Goal: Complete application form

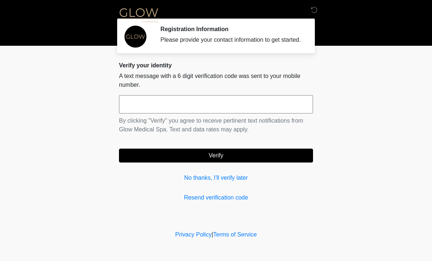
click at [221, 113] on input "text" at bounding box center [216, 104] width 194 height 18
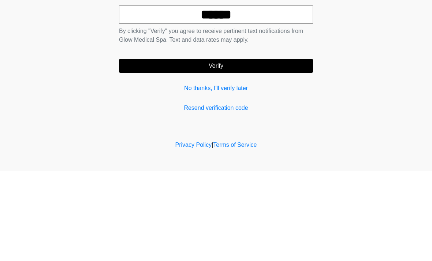
type input "******"
click at [215, 149] on button "Verify" at bounding box center [216, 156] width 194 height 14
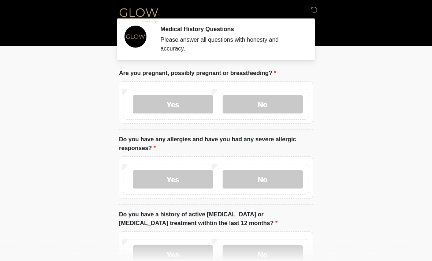
click at [257, 106] on label "No" at bounding box center [262, 104] width 80 height 18
click at [261, 179] on label "No" at bounding box center [262, 179] width 80 height 18
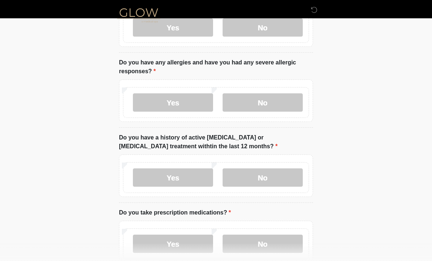
scroll to position [83, 0]
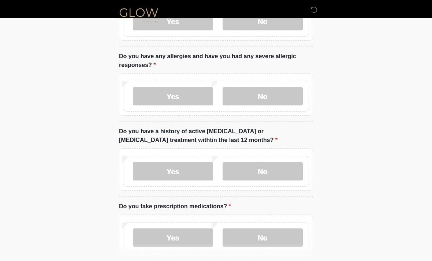
click at [255, 170] on label "No" at bounding box center [262, 171] width 80 height 18
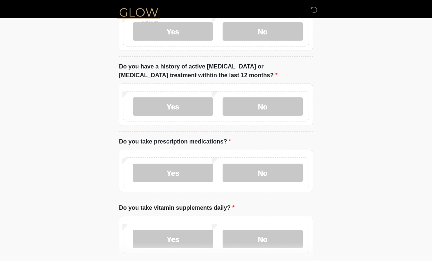
scroll to position [148, 0]
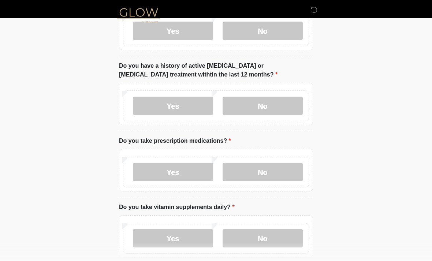
click at [255, 170] on label "No" at bounding box center [262, 172] width 80 height 18
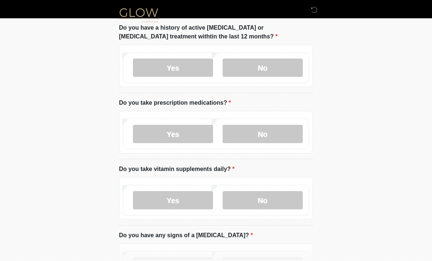
scroll to position [186, 0]
click at [169, 197] on label "Yes" at bounding box center [173, 201] width 80 height 18
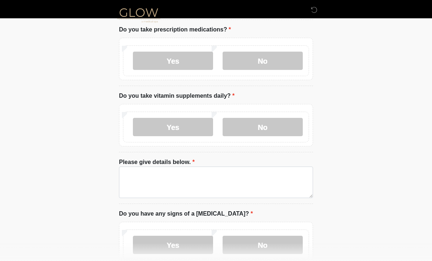
scroll to position [253, 0]
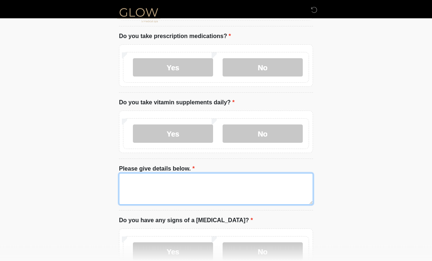
click at [158, 187] on textarea "Please give details below." at bounding box center [216, 188] width 194 height 31
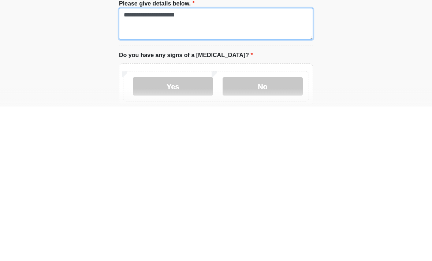
type textarea "**********"
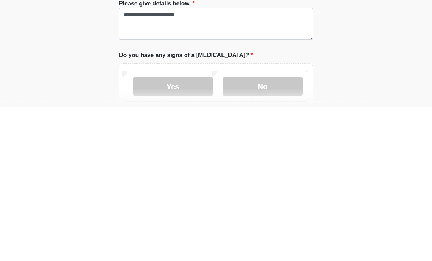
click at [256, 232] on label "No" at bounding box center [262, 241] width 80 height 18
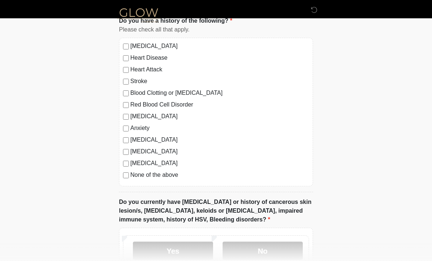
scroll to position [521, 0]
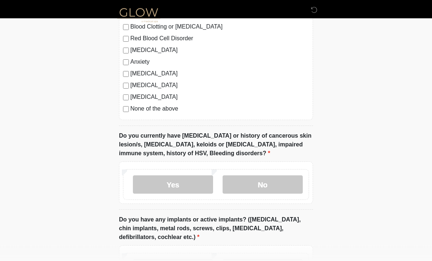
click at [266, 184] on label "No" at bounding box center [262, 185] width 80 height 18
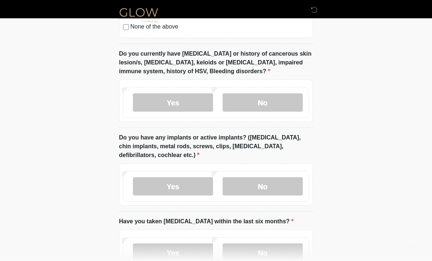
scroll to position [667, 0]
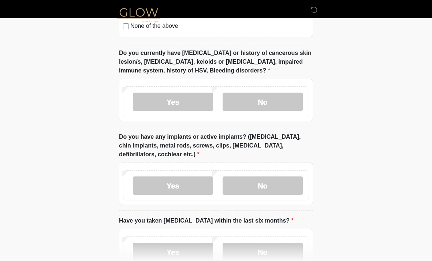
click at [173, 184] on label "Yes" at bounding box center [173, 186] width 80 height 18
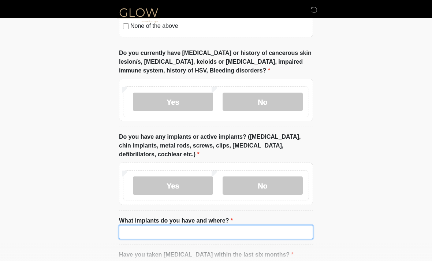
click at [223, 226] on input "What implants do you have and where?" at bounding box center [216, 232] width 194 height 14
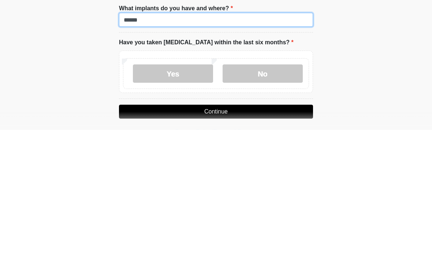
type input "******"
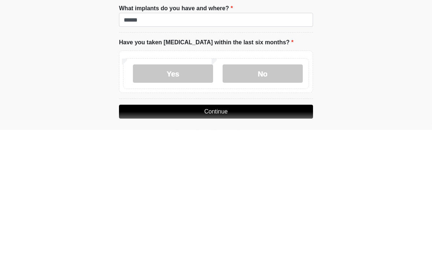
click at [256, 195] on label "No" at bounding box center [262, 204] width 80 height 18
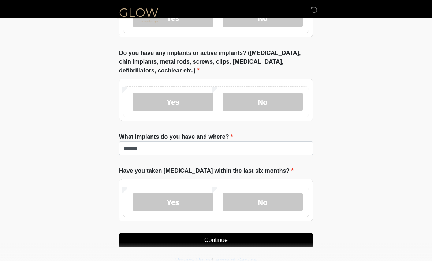
click at [221, 236] on button "Continue" at bounding box center [216, 240] width 194 height 14
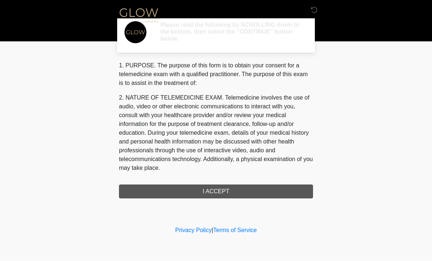
scroll to position [0, 0]
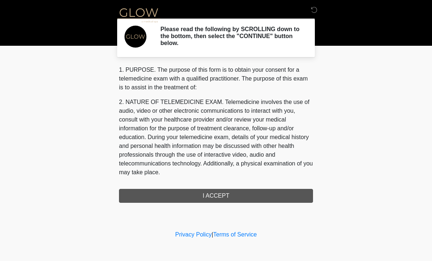
click at [233, 194] on div "1. PURPOSE. The purpose of this form is to obtain your consent for a telemedici…" at bounding box center [216, 133] width 194 height 137
click at [215, 194] on div "1. PURPOSE. The purpose of this form is to obtain your consent for a telemedici…" at bounding box center [216, 133] width 194 height 137
click at [208, 192] on div "1. PURPOSE. The purpose of this form is to obtain your consent for a telemedici…" at bounding box center [216, 133] width 194 height 137
click at [241, 139] on p "2. NATURE OF TELEMEDICINE EXAM. Telemedicine involves the use of audio, video o…" at bounding box center [216, 137] width 194 height 79
click at [221, 194] on div "1. PURPOSE. The purpose of this form is to obtain your consent for a telemedici…" at bounding box center [216, 133] width 194 height 137
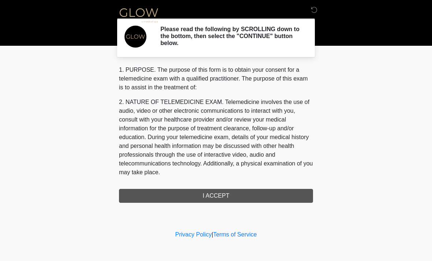
click at [200, 196] on div "1. PURPOSE. The purpose of this form is to obtain your consent for a telemedici…" at bounding box center [216, 133] width 194 height 137
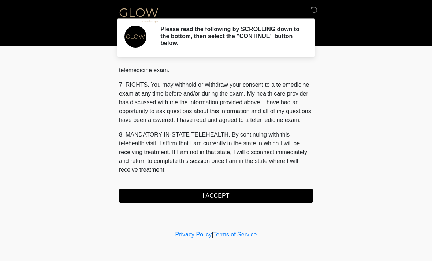
scroll to position [310, 0]
click at [227, 196] on button "I ACCEPT" at bounding box center [216, 196] width 194 height 14
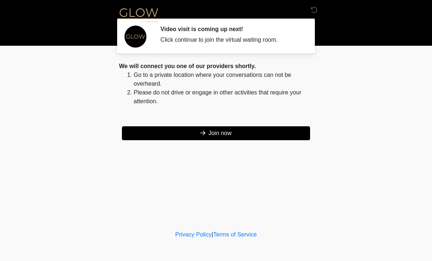
click at [234, 127] on button "Join now" at bounding box center [216, 133] width 188 height 14
